Goal: Obtain resource: Download file/media

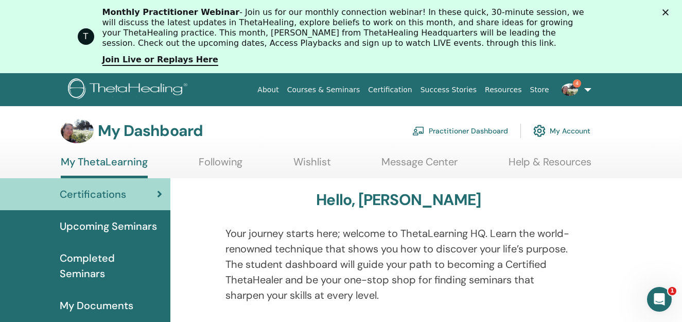
click at [409, 89] on link "Certification" at bounding box center [390, 89] width 52 height 19
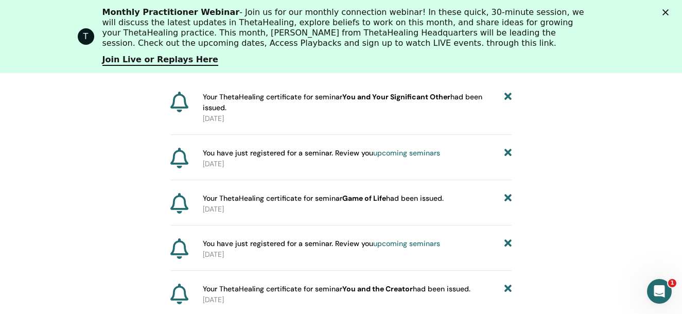
scroll to position [179, 0]
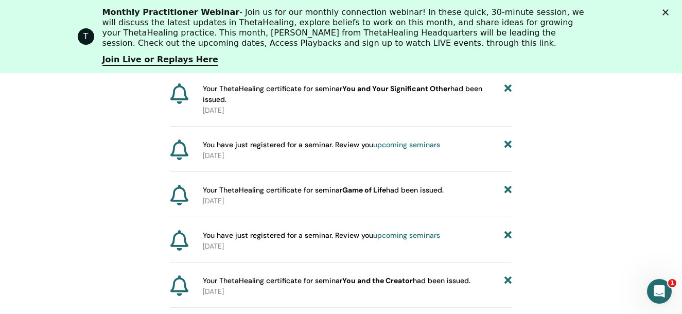
click at [364, 90] on b "You and Your Significant Other" at bounding box center [396, 88] width 108 height 9
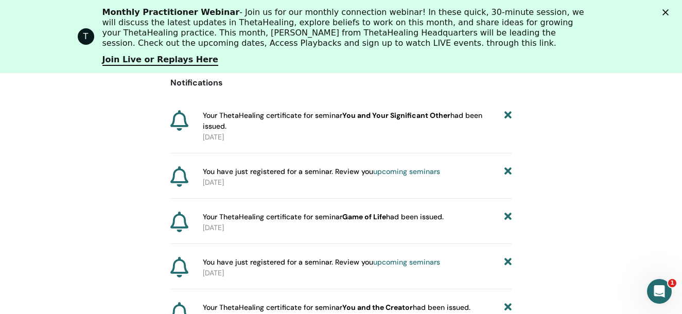
scroll to position [128, 0]
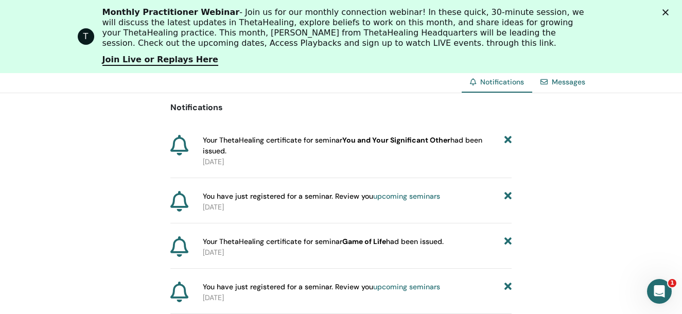
click at [179, 146] on icon at bounding box center [179, 145] width 18 height 21
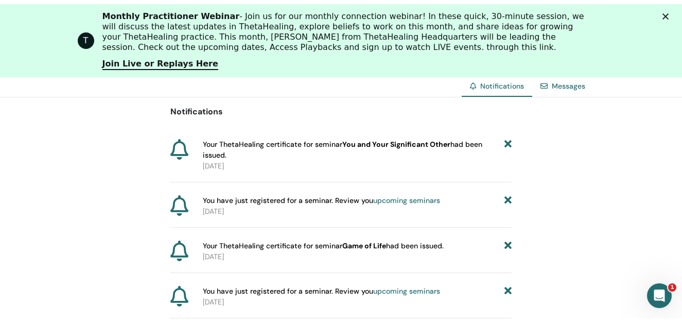
scroll to position [0, 0]
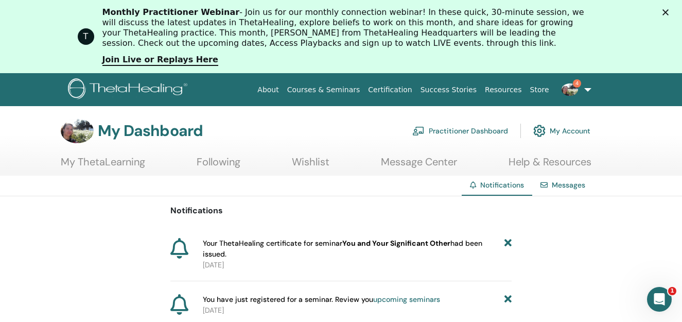
click at [588, 89] on link "4" at bounding box center [575, 89] width 42 height 29
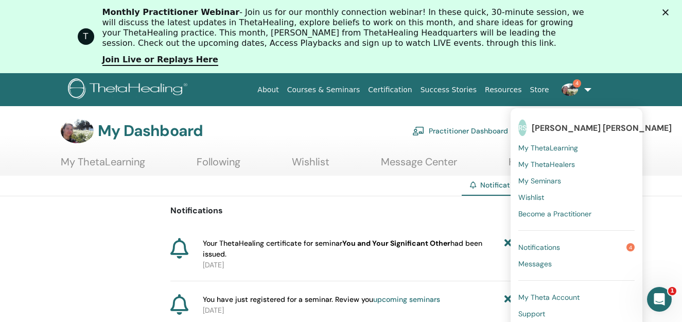
click at [563, 149] on span "My ThetaLearning" at bounding box center [549, 147] width 60 height 9
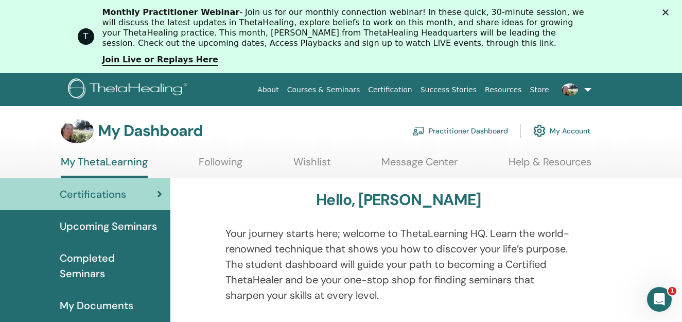
click at [589, 89] on link at bounding box center [575, 89] width 42 height 29
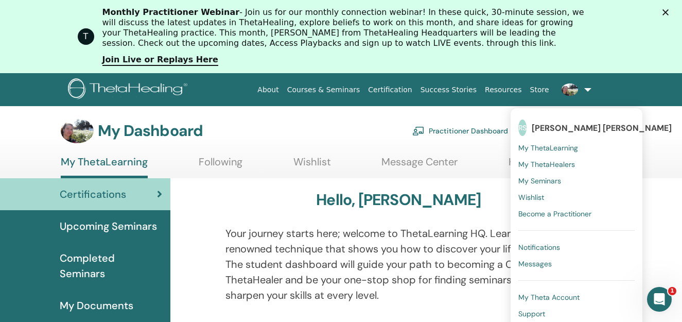
click at [565, 164] on span "My ThetaHealers" at bounding box center [547, 164] width 57 height 9
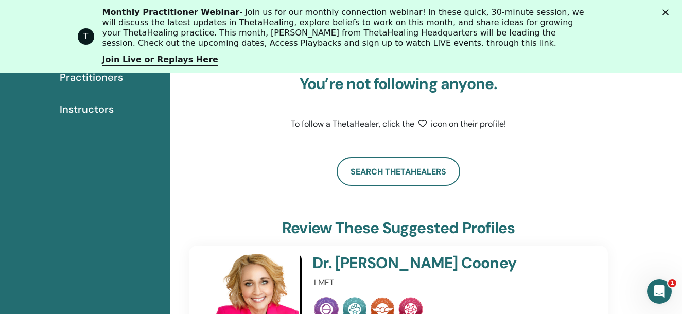
scroll to position [233, 0]
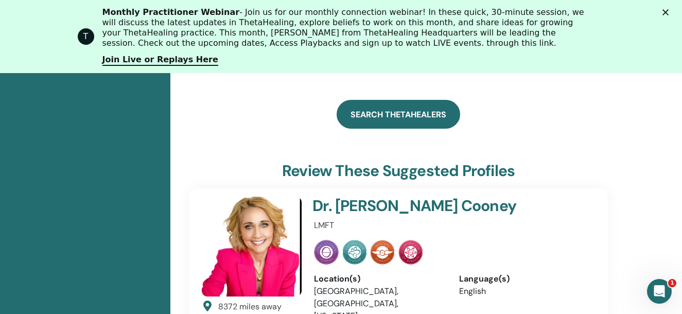
click at [393, 110] on link "Search ThetaHealers" at bounding box center [399, 114] width 124 height 29
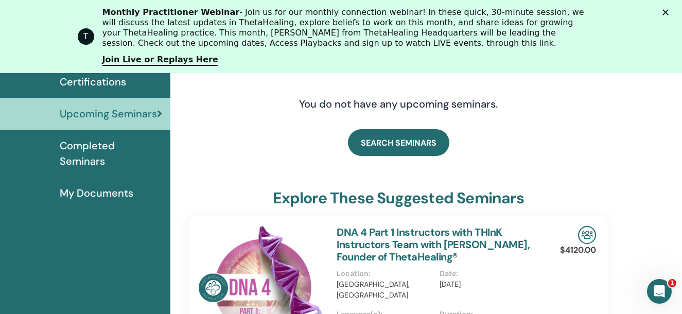
scroll to position [79, 0]
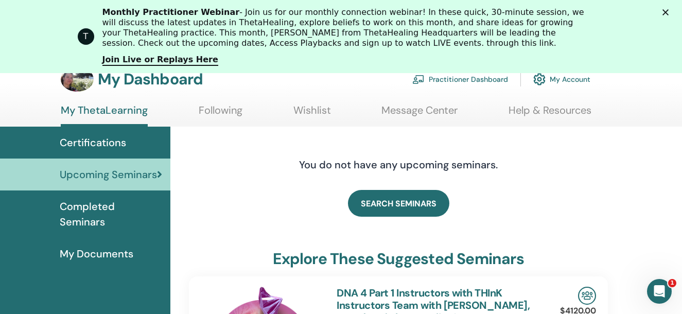
click at [107, 246] on span "My Documents" at bounding box center [97, 253] width 74 height 15
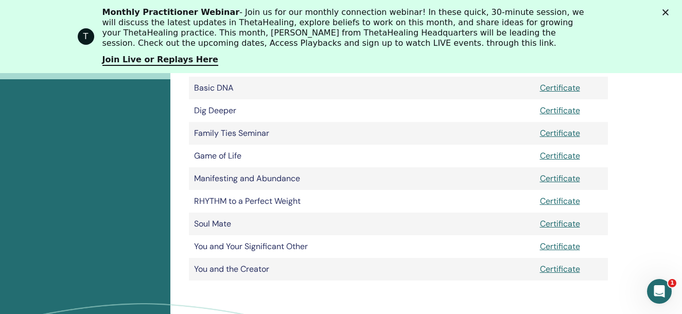
scroll to position [282, 0]
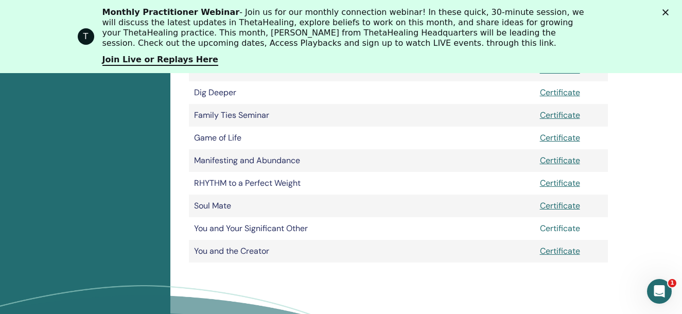
click at [557, 228] on link "Certificate" at bounding box center [560, 228] width 40 height 11
click at [559, 224] on link "Certificate" at bounding box center [560, 228] width 40 height 11
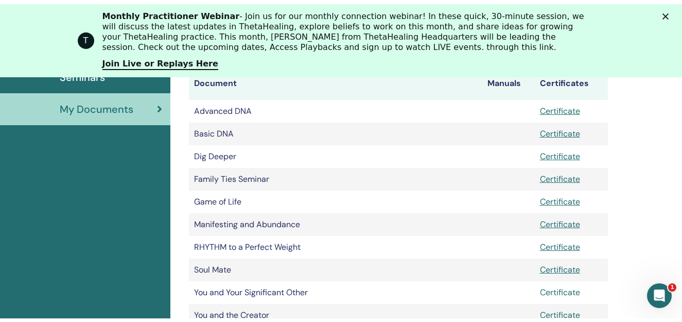
scroll to position [0, 0]
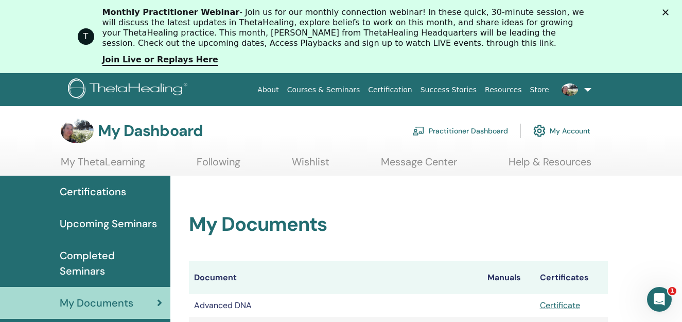
click at [569, 90] on img at bounding box center [570, 89] width 16 height 12
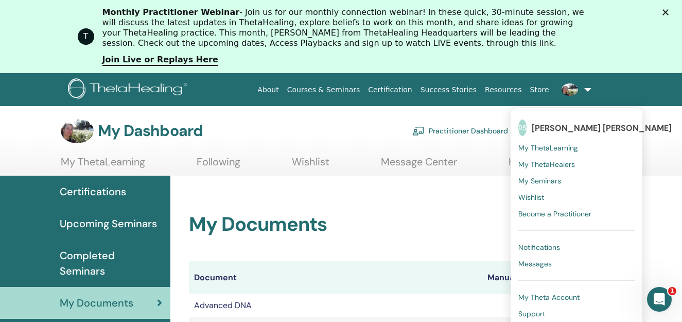
click at [546, 145] on span "My ThetaLearning" at bounding box center [549, 147] width 60 height 9
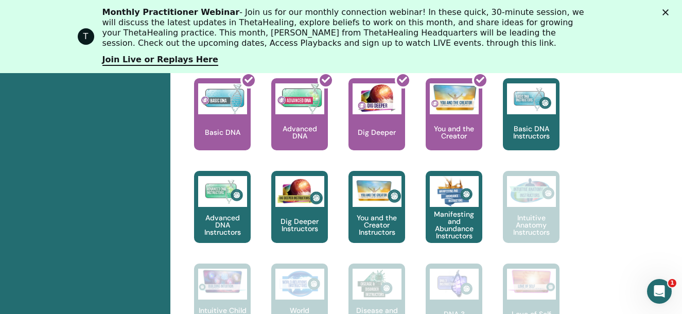
scroll to position [490, 0]
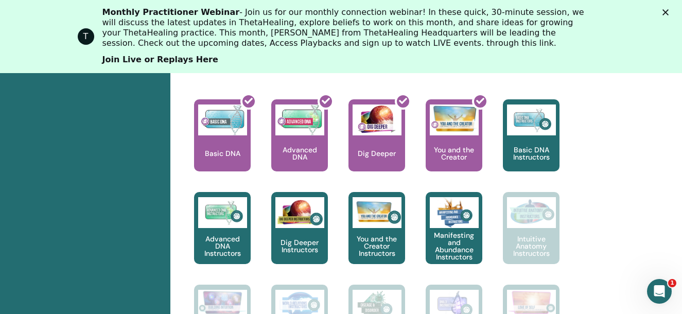
click at [148, 59] on link "Join Live or Replays Here" at bounding box center [160, 60] width 116 height 11
